Goal: Information Seeking & Learning: Compare options

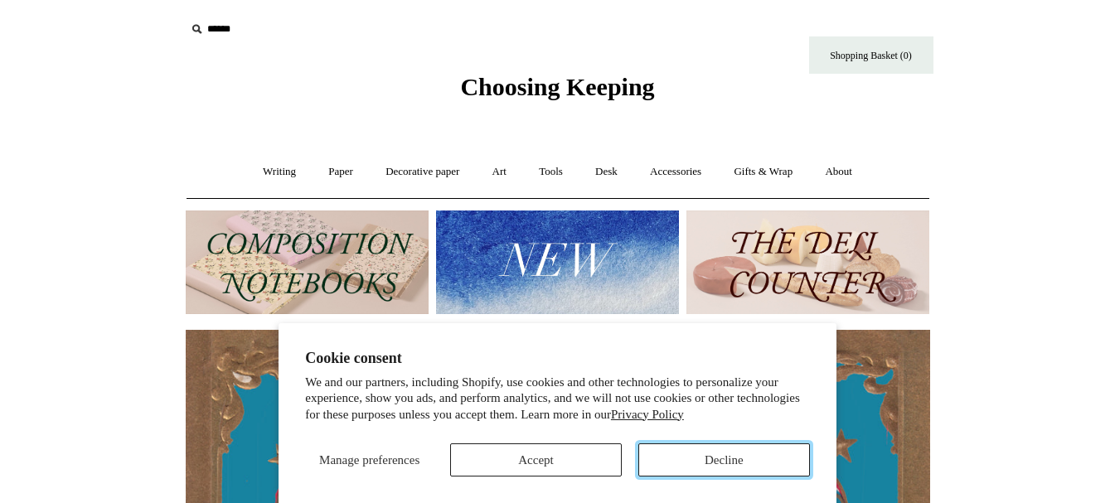
click at [734, 458] on button "Decline" at bounding box center [724, 460] width 172 height 33
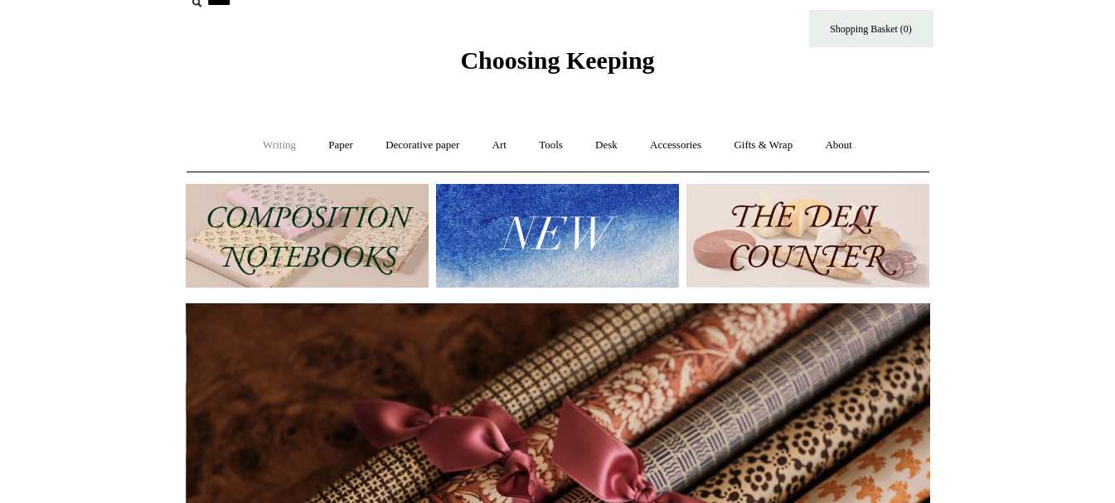
scroll to position [0, 1489]
click at [266, 141] on link "Writing +" at bounding box center [279, 146] width 63 height 44
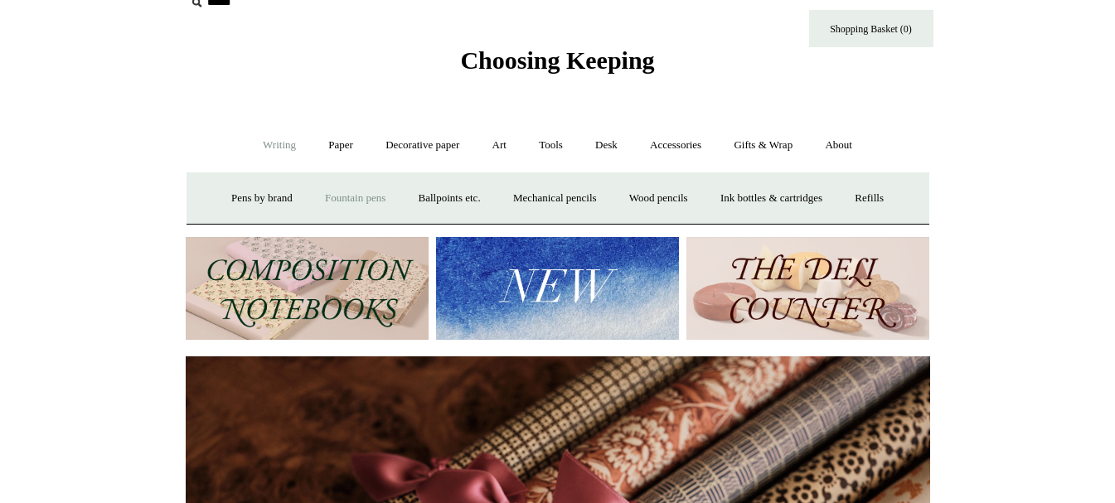
click at [331, 196] on link "Fountain pens +" at bounding box center [355, 199] width 90 height 44
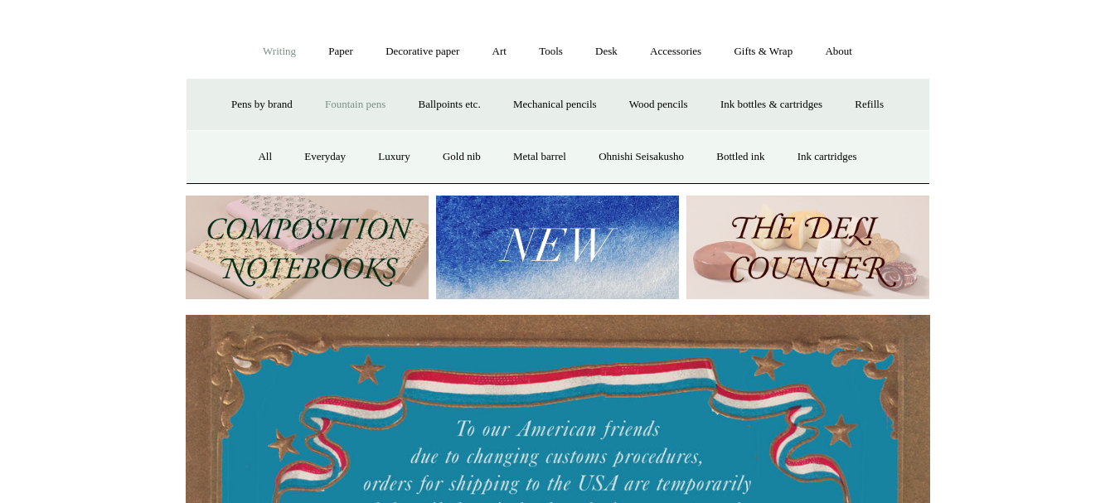
scroll to position [118, 0]
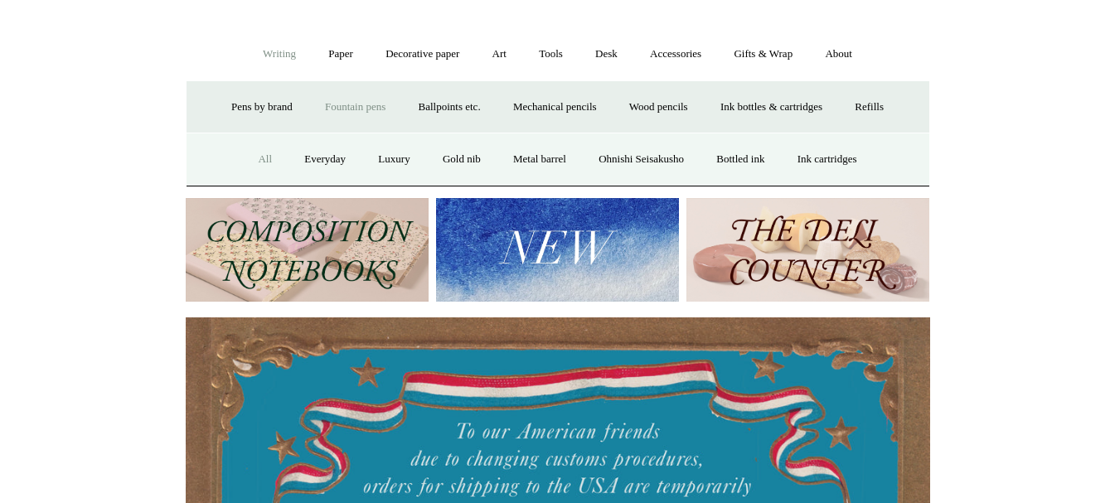
click at [252, 156] on link "All" at bounding box center [265, 160] width 44 height 44
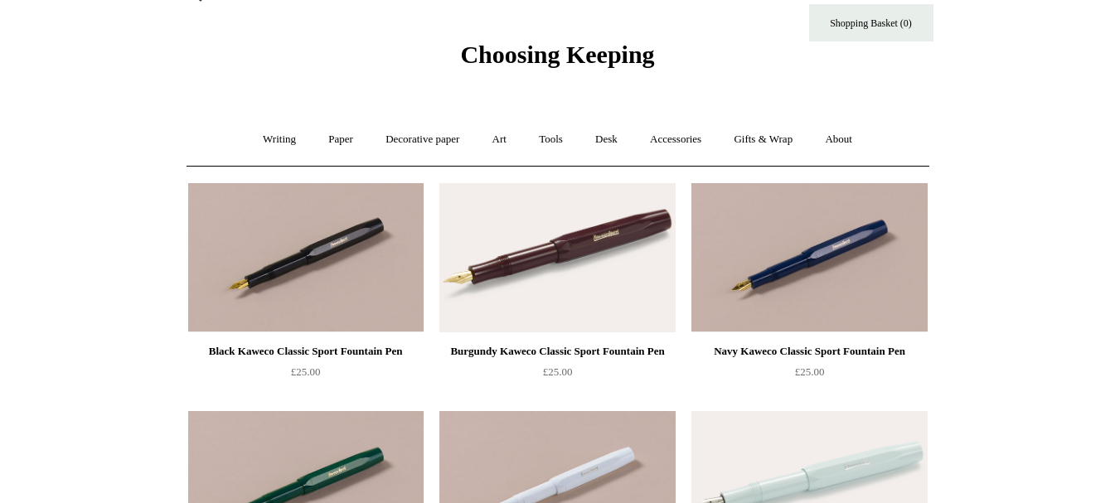
scroll to position [64, 0]
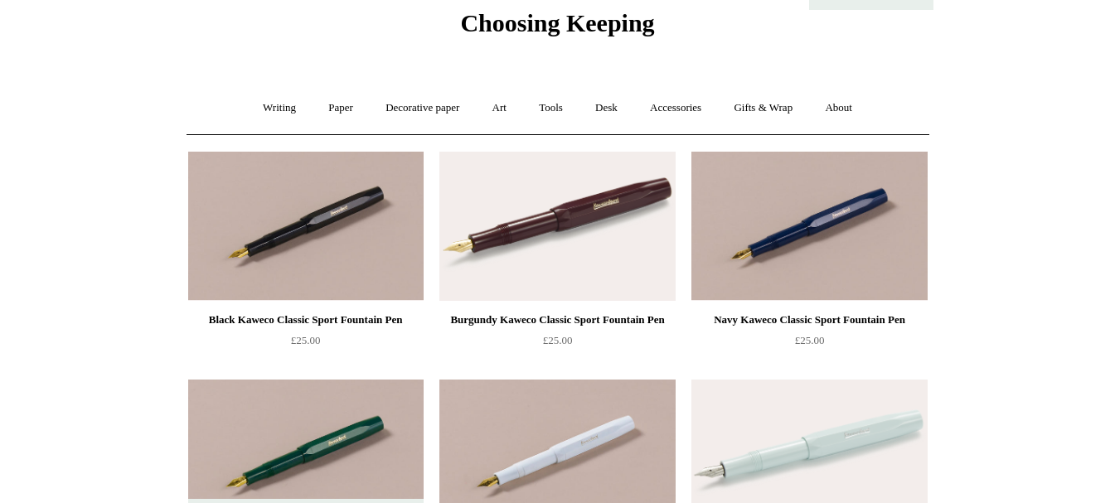
click at [562, 326] on div "Burgundy Kaweco Classic Sport Fountain Pen" at bounding box center [557, 320] width 227 height 20
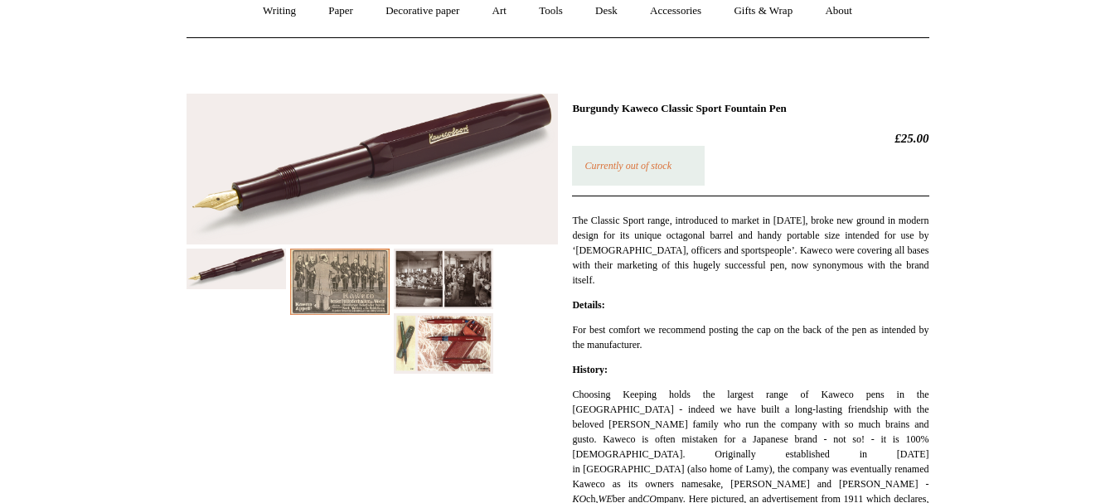
scroll to position [153, 0]
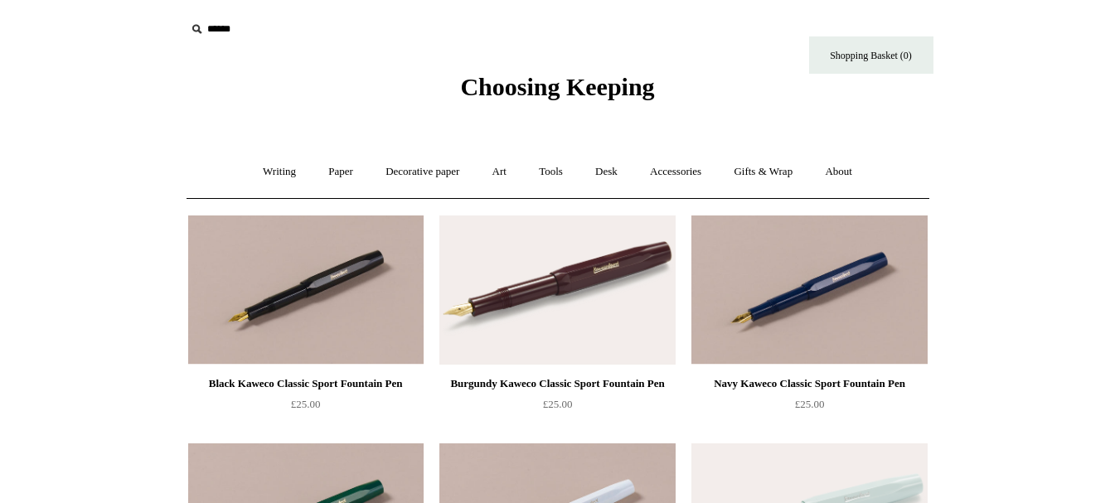
scroll to position [64, 0]
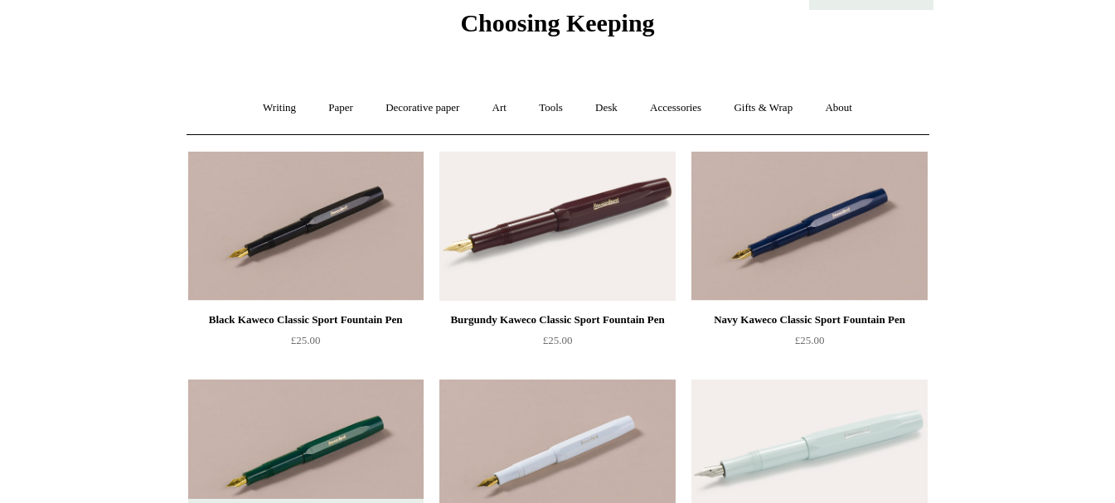
click at [290, 320] on div "Black Kaweco Classic Sport Fountain Pen" at bounding box center [305, 320] width 227 height 20
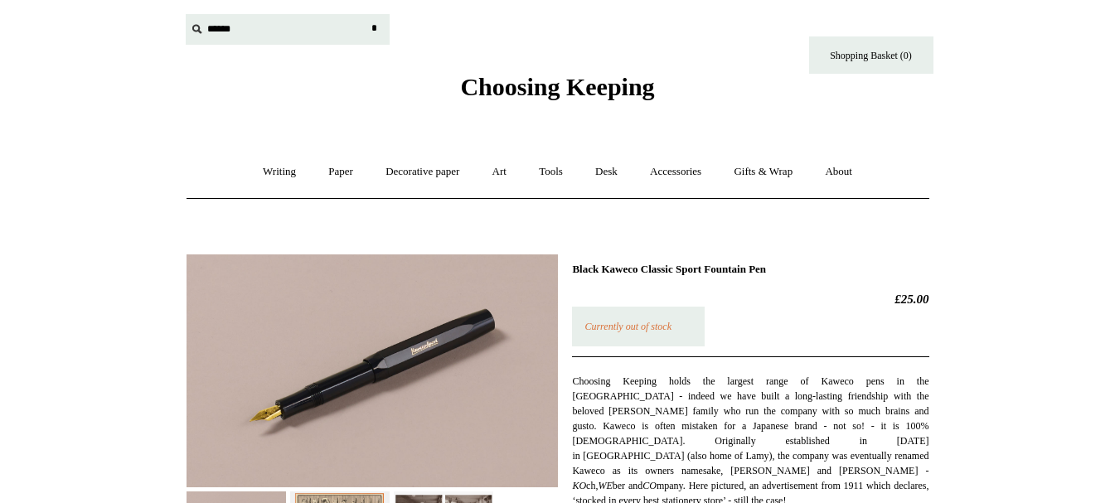
drag, startPoint x: 224, startPoint y: 27, endPoint x: 210, endPoint y: 26, distance: 14.2
click at [210, 26] on input "text" at bounding box center [288, 29] width 204 height 31
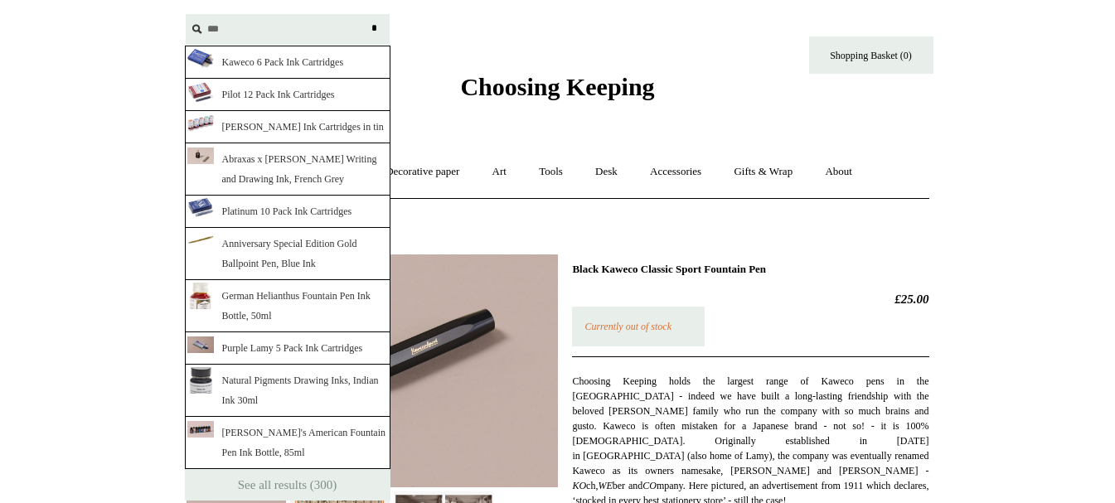
type input "***"
click at [366, 14] on input "*" at bounding box center [374, 28] width 17 height 29
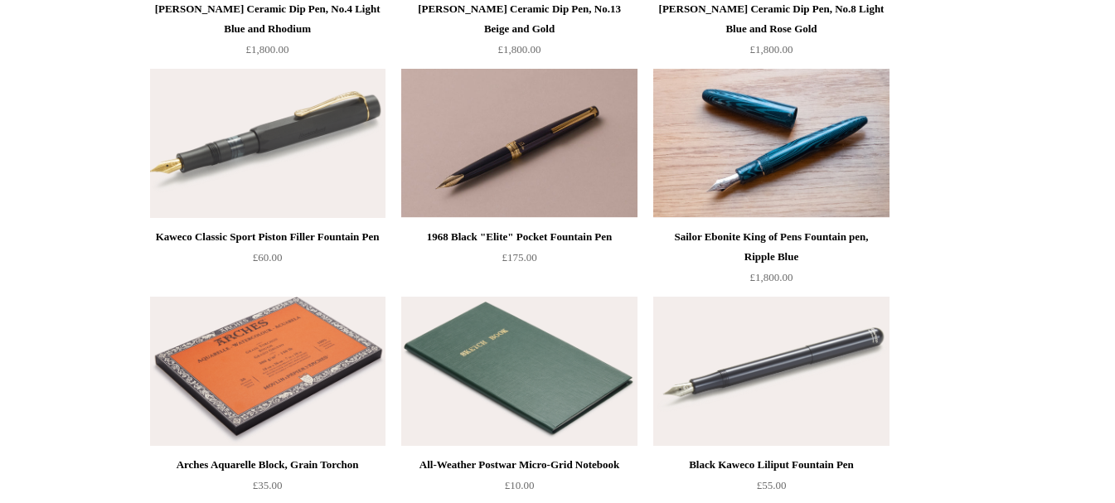
scroll to position [16343, 0]
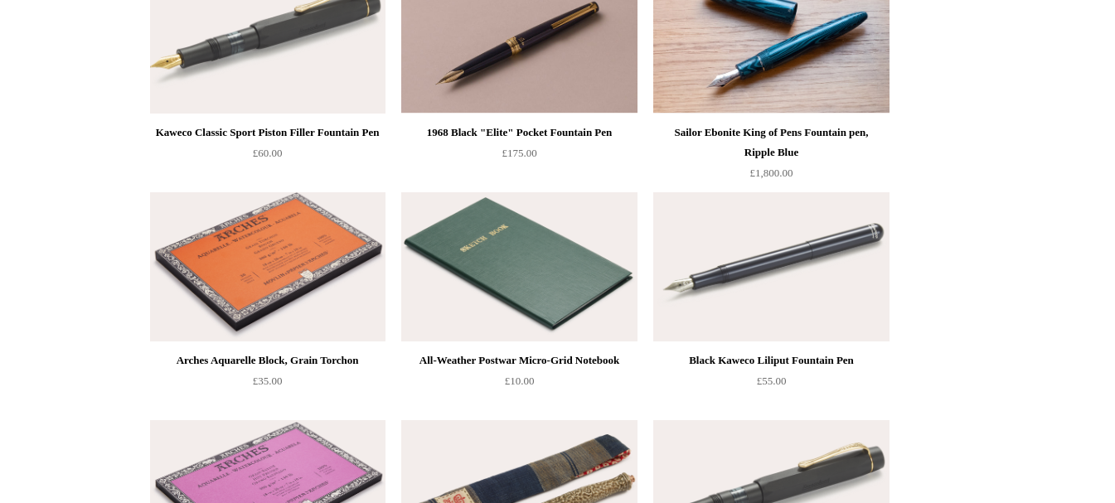
drag, startPoint x: 0, startPoint y: 0, endPoint x: 1016, endPoint y: 411, distance: 1096.4
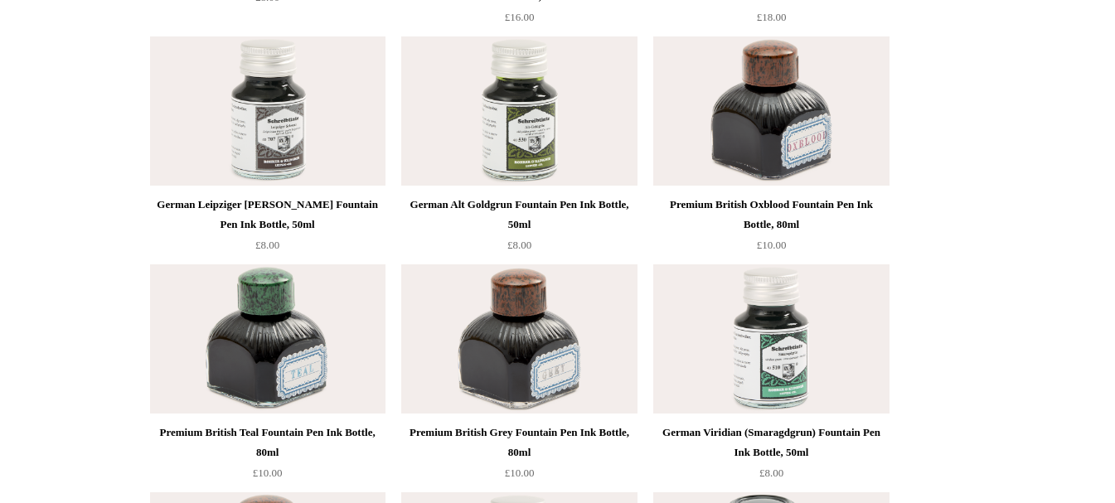
scroll to position [0, 0]
